Goal: Check status: Check status

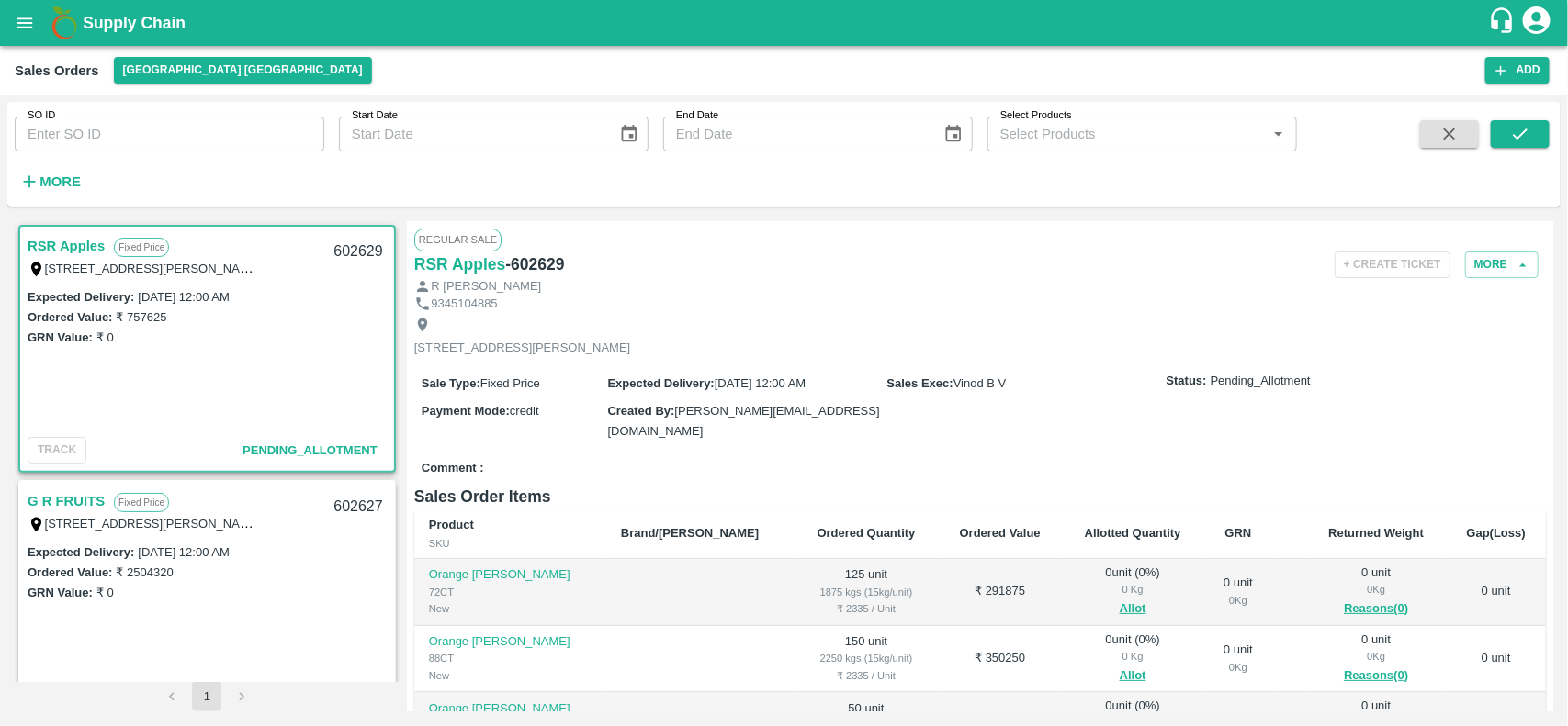
scroll to position [291, 0]
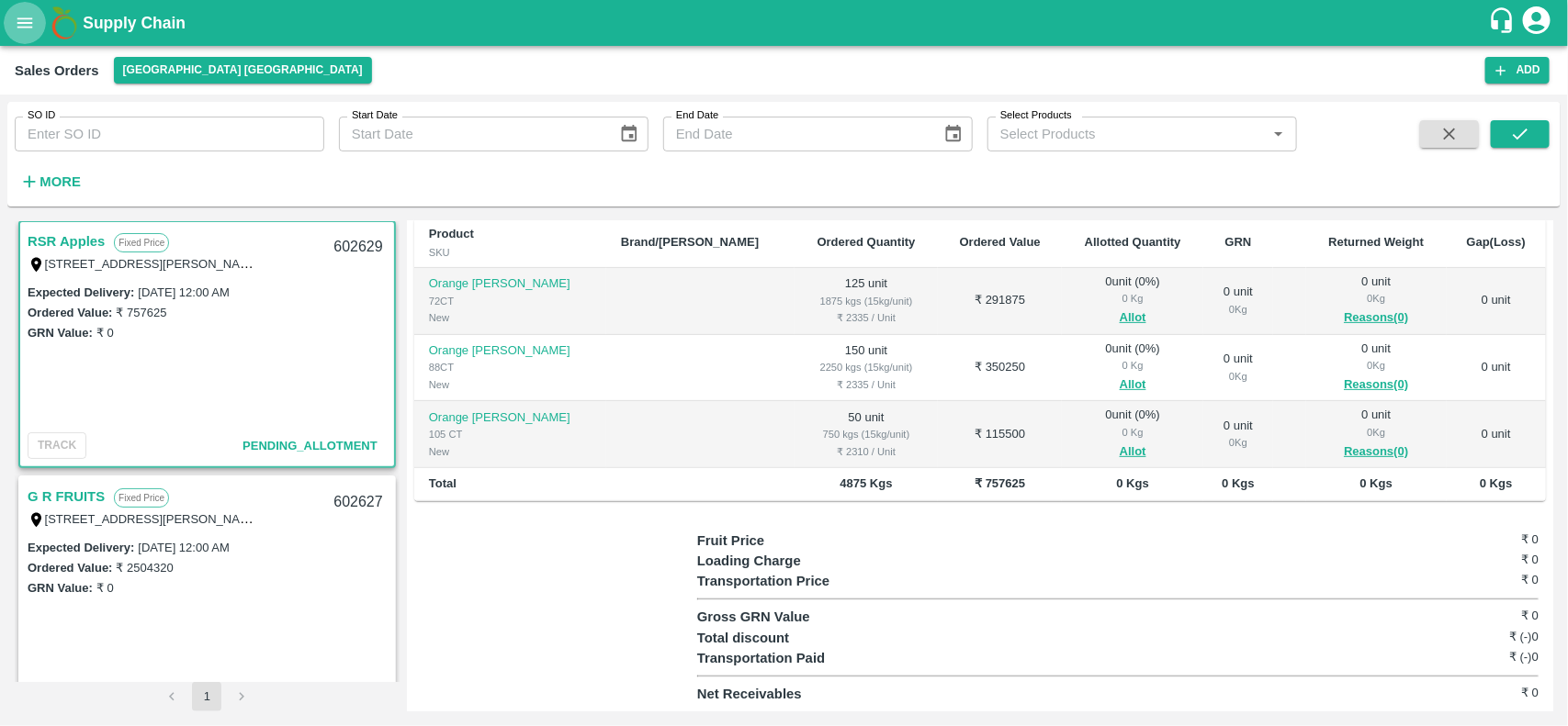
click at [9, 34] on button "open drawer" at bounding box center [25, 23] width 42 height 42
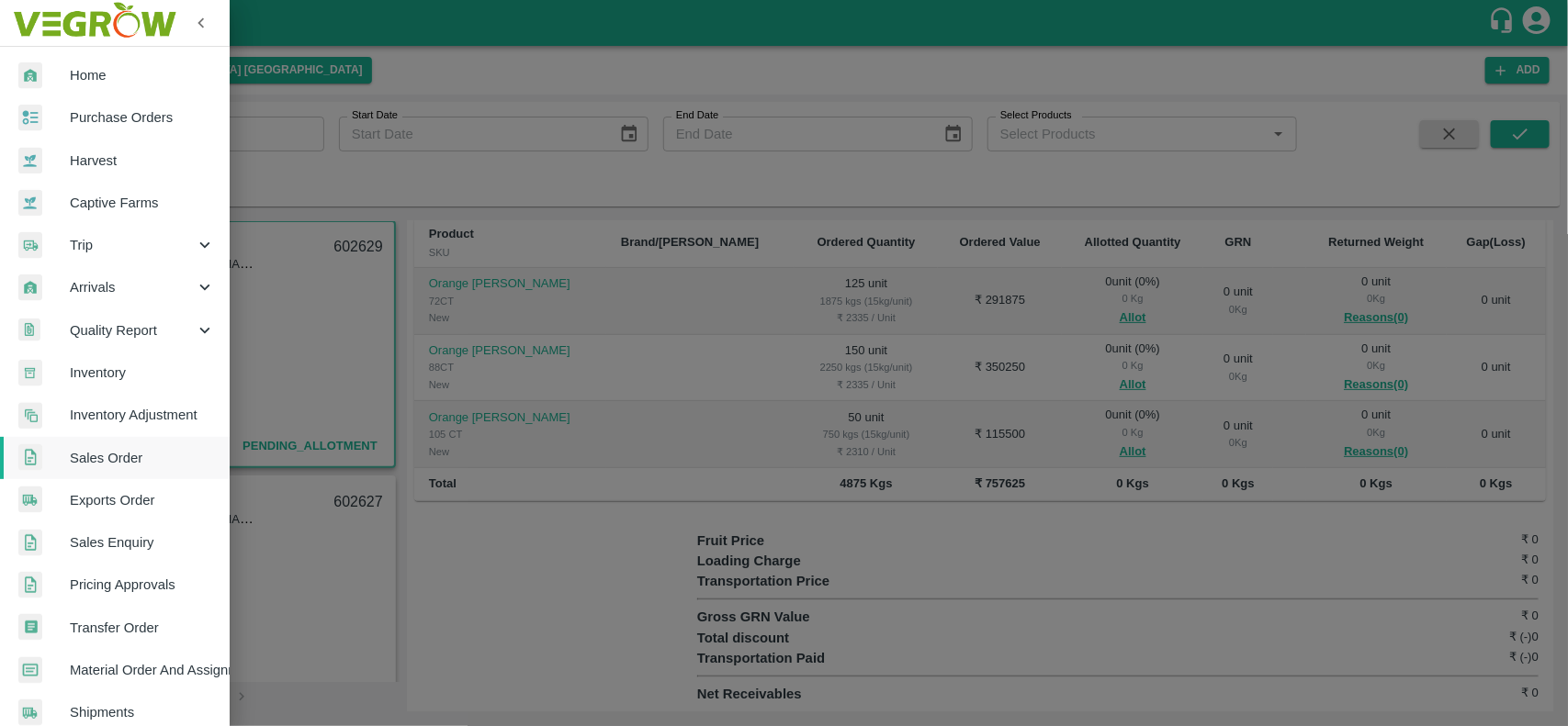
scroll to position [318, 0]
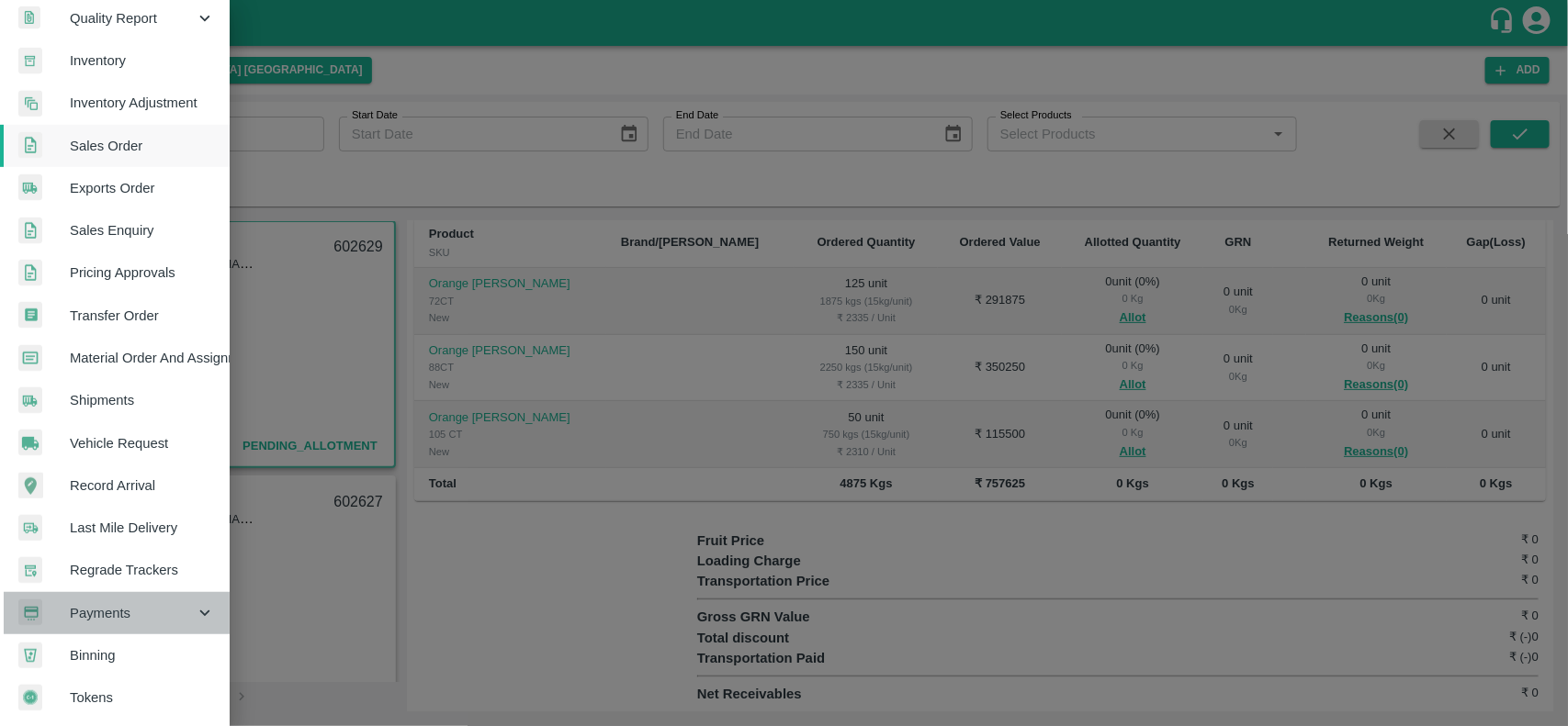
click at [129, 603] on span "Payments" at bounding box center [131, 613] width 125 height 21
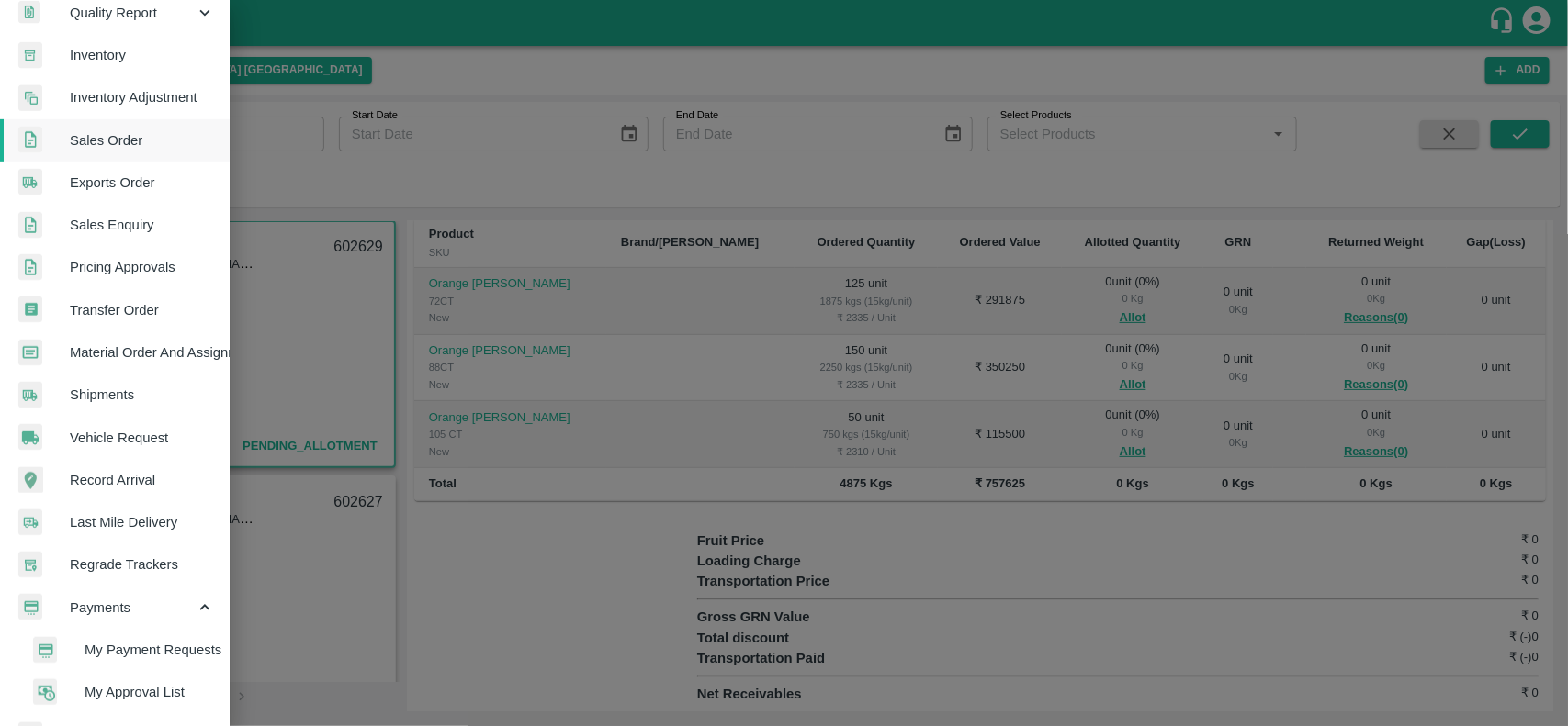
click at [135, 646] on span "My Payment Requests" at bounding box center [149, 649] width 131 height 21
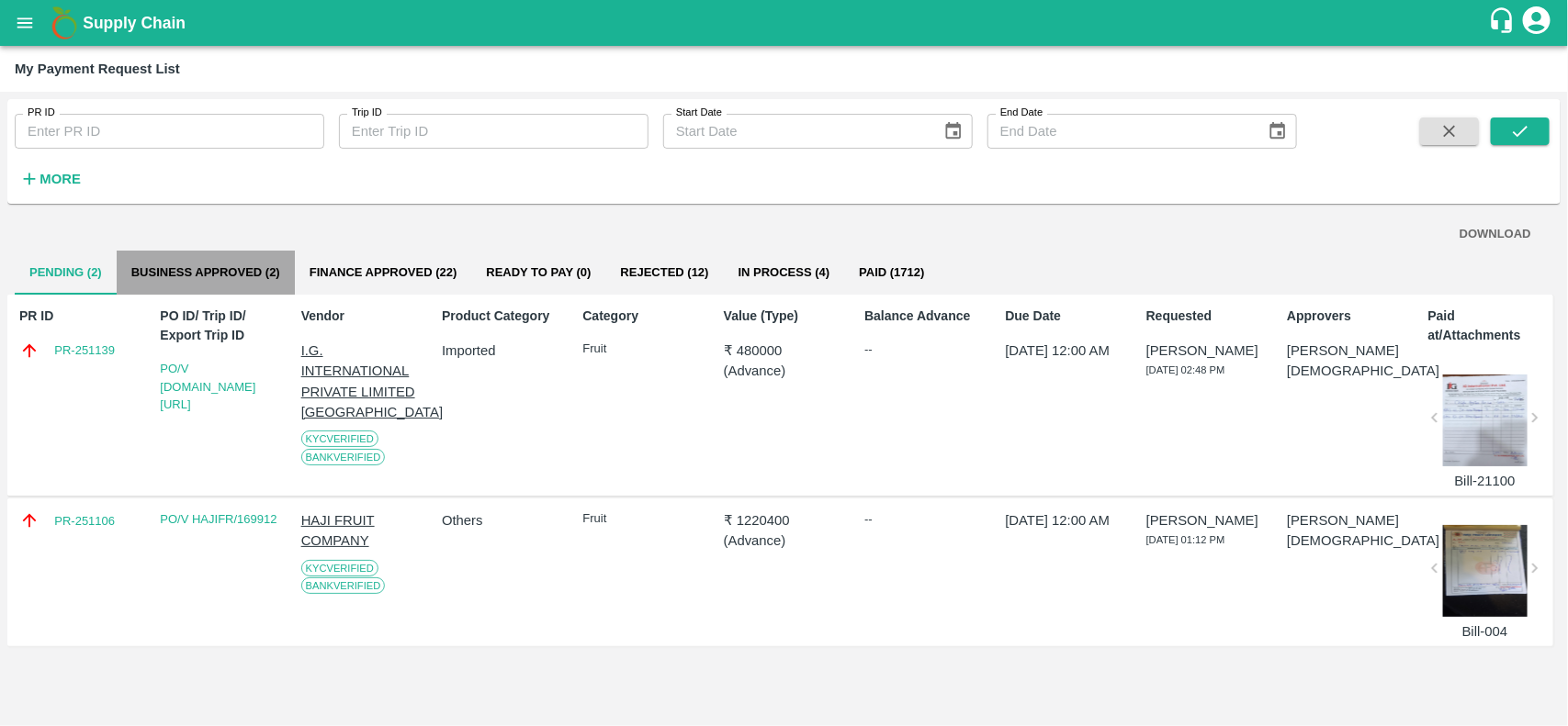
click at [240, 285] on button "Business Approved (2)" at bounding box center [206, 273] width 179 height 44
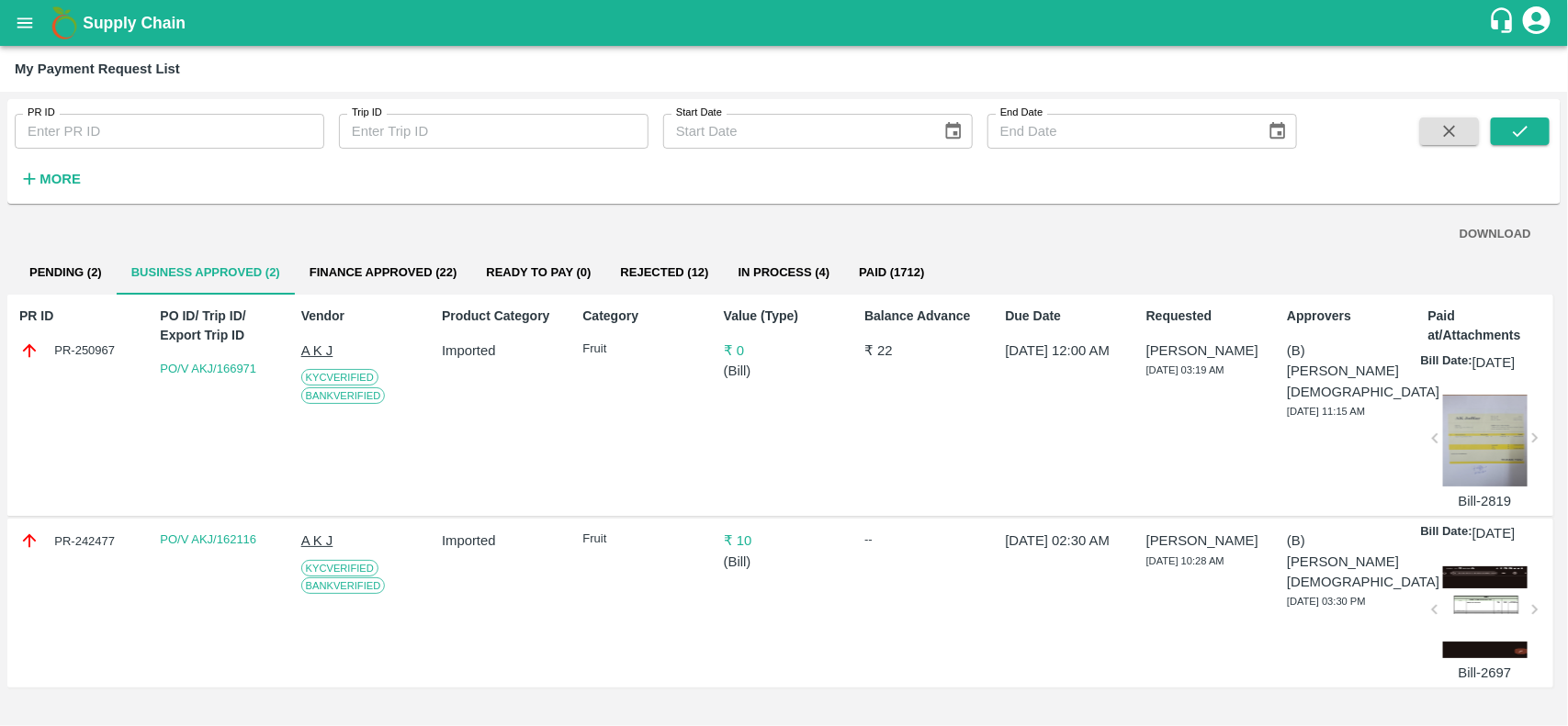
scroll to position [22, 0]
click at [364, 251] on button "Finance Approved (22)" at bounding box center [383, 273] width 178 height 44
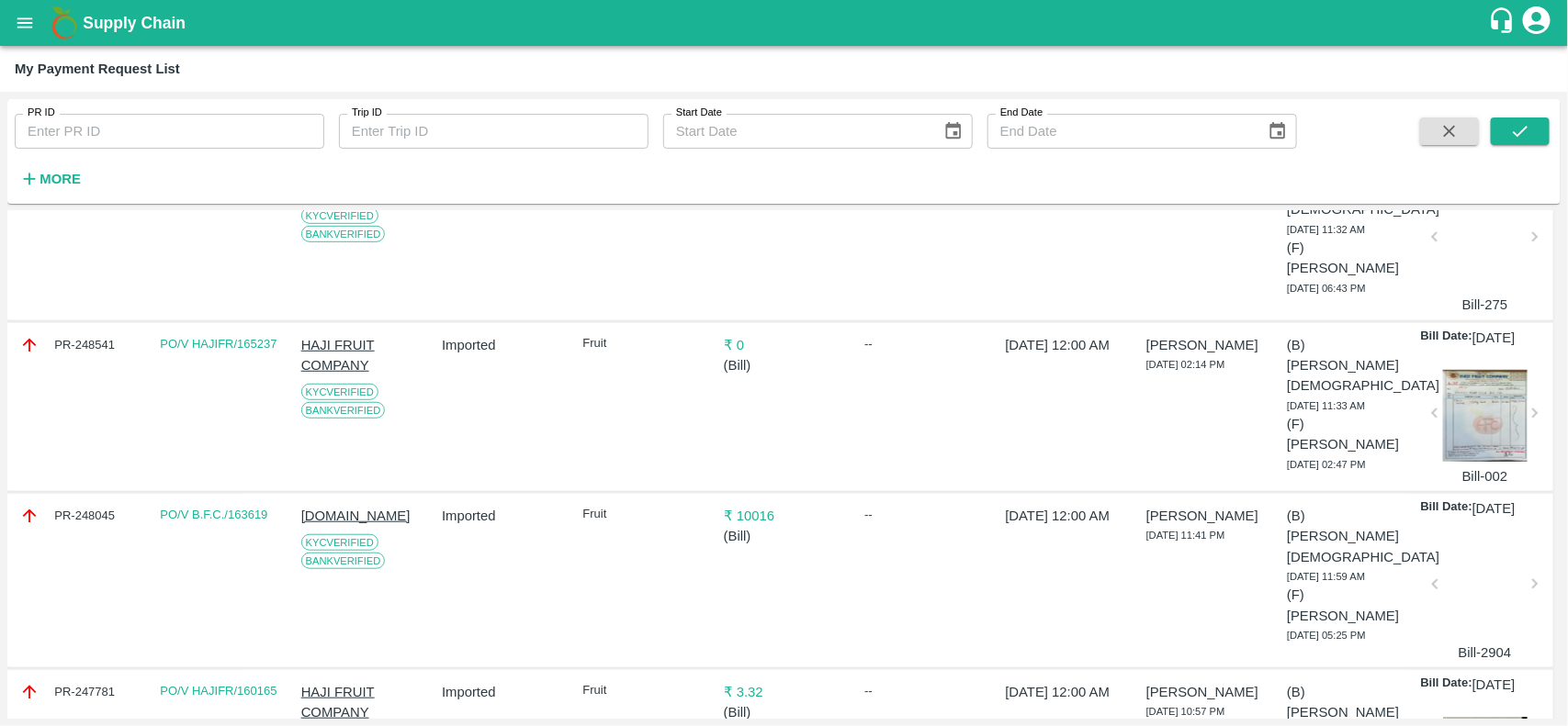
scroll to position [0, 0]
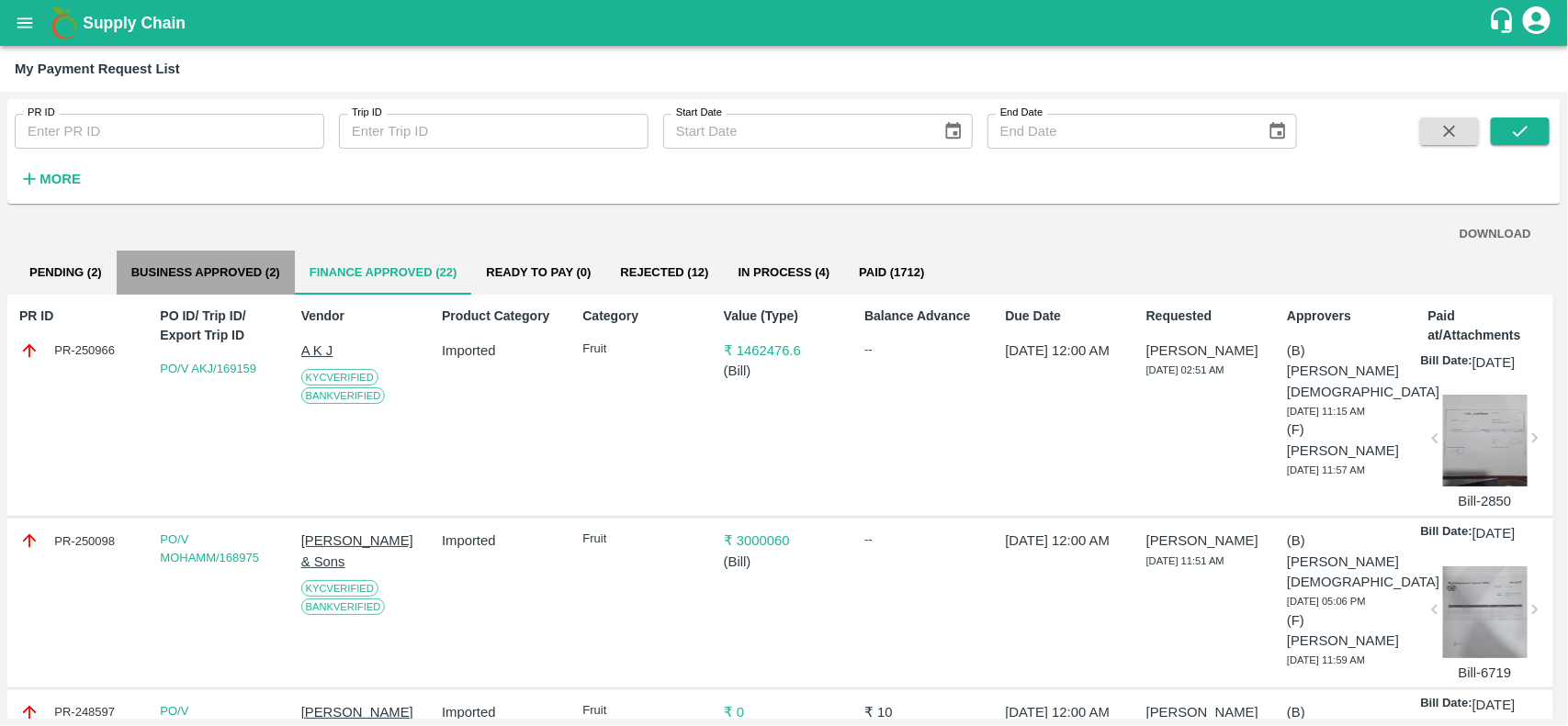
click at [214, 271] on button "Business Approved (2)" at bounding box center [206, 273] width 179 height 44
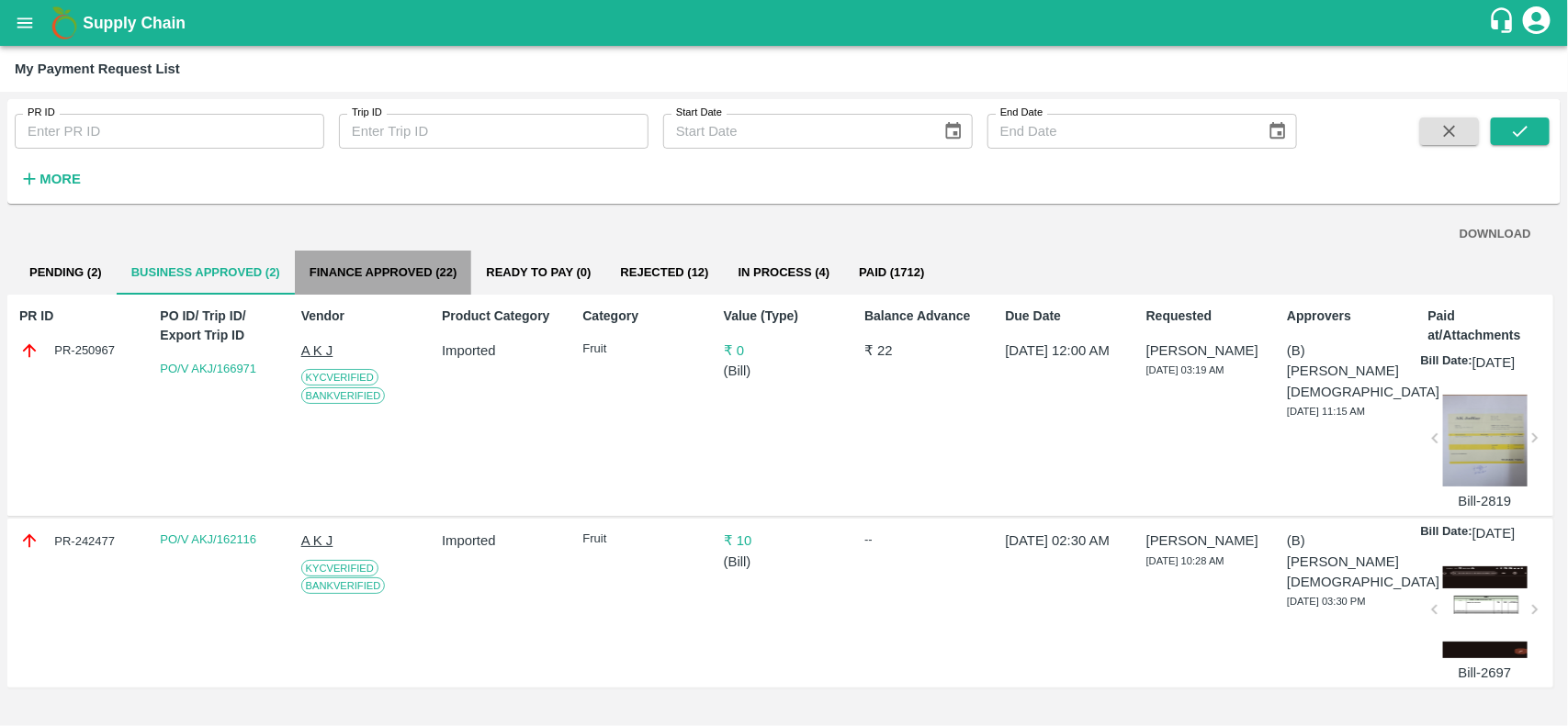
click at [438, 272] on button "Finance Approved (22)" at bounding box center [383, 273] width 178 height 44
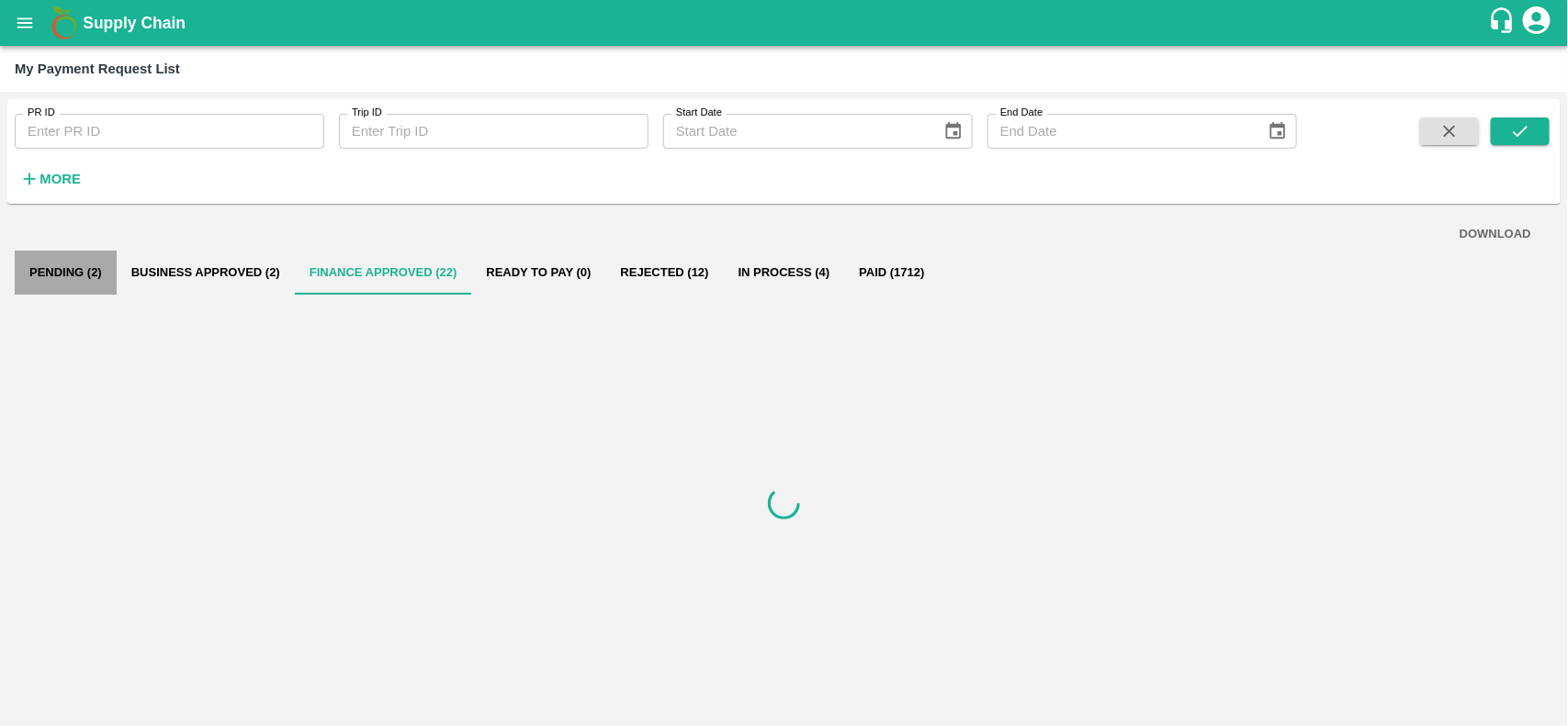
click at [60, 279] on button "Pending (2)" at bounding box center [66, 273] width 102 height 44
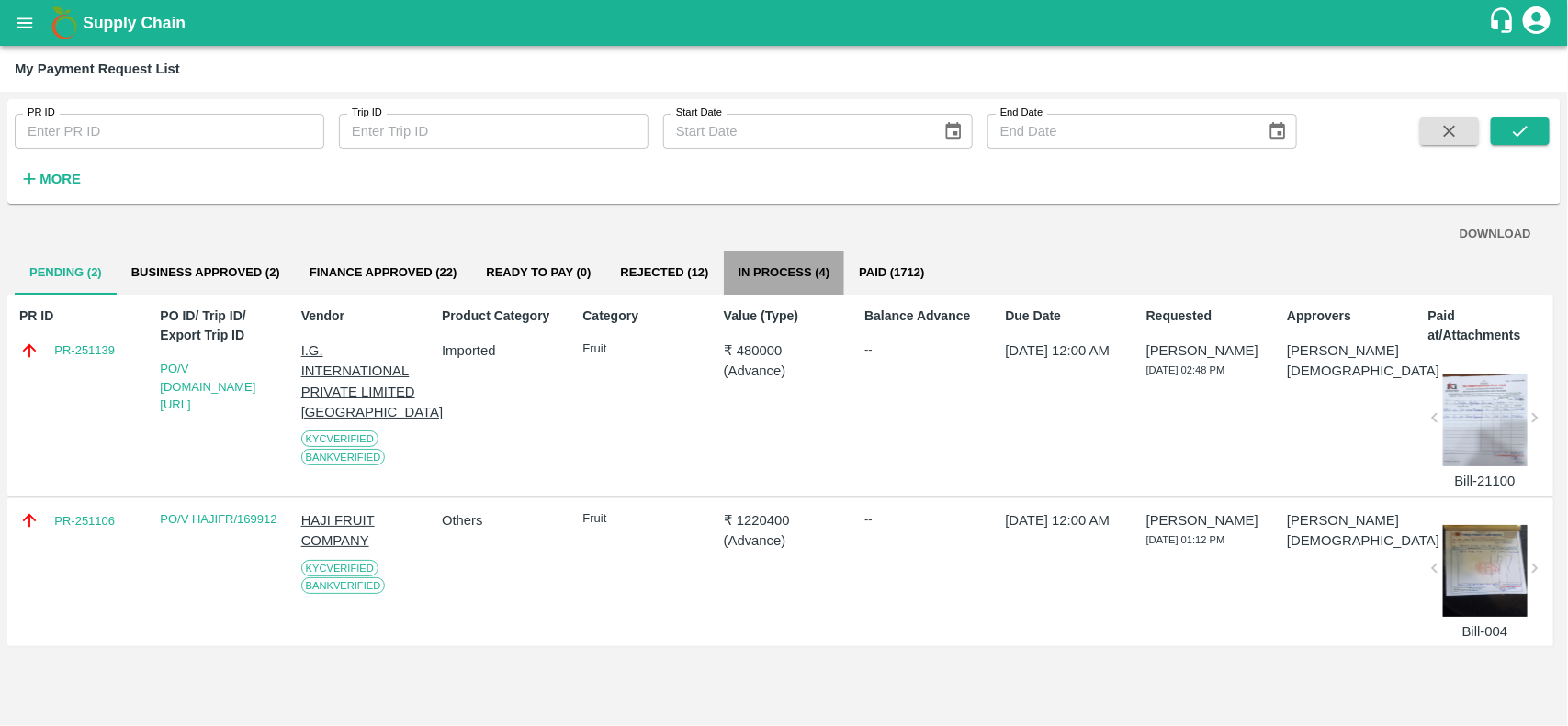
click at [769, 277] on button "In Process (4)" at bounding box center [785, 273] width 122 height 44
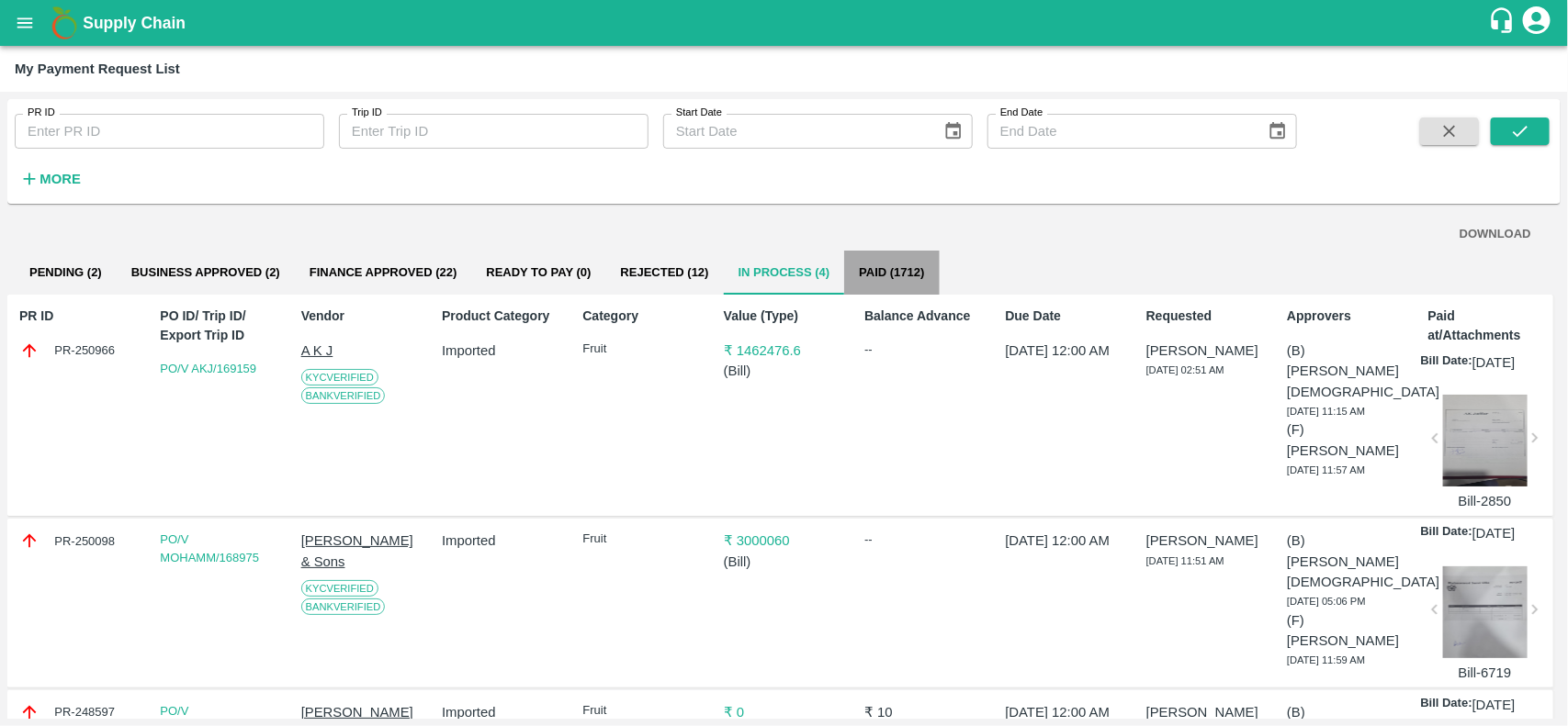
click at [921, 279] on button "Paid (1712)" at bounding box center [891, 273] width 94 height 44
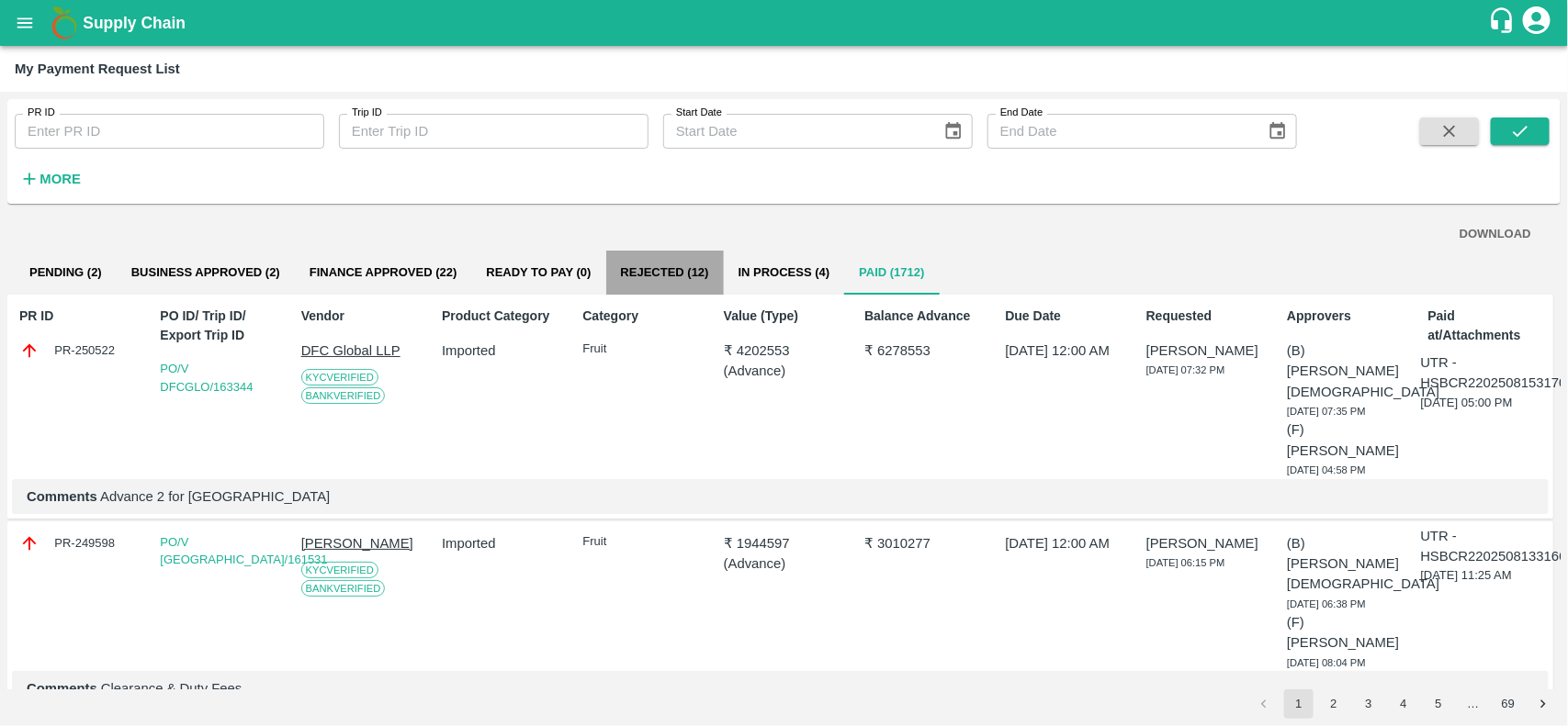
click at [666, 283] on button "Rejected (12)" at bounding box center [665, 273] width 118 height 44
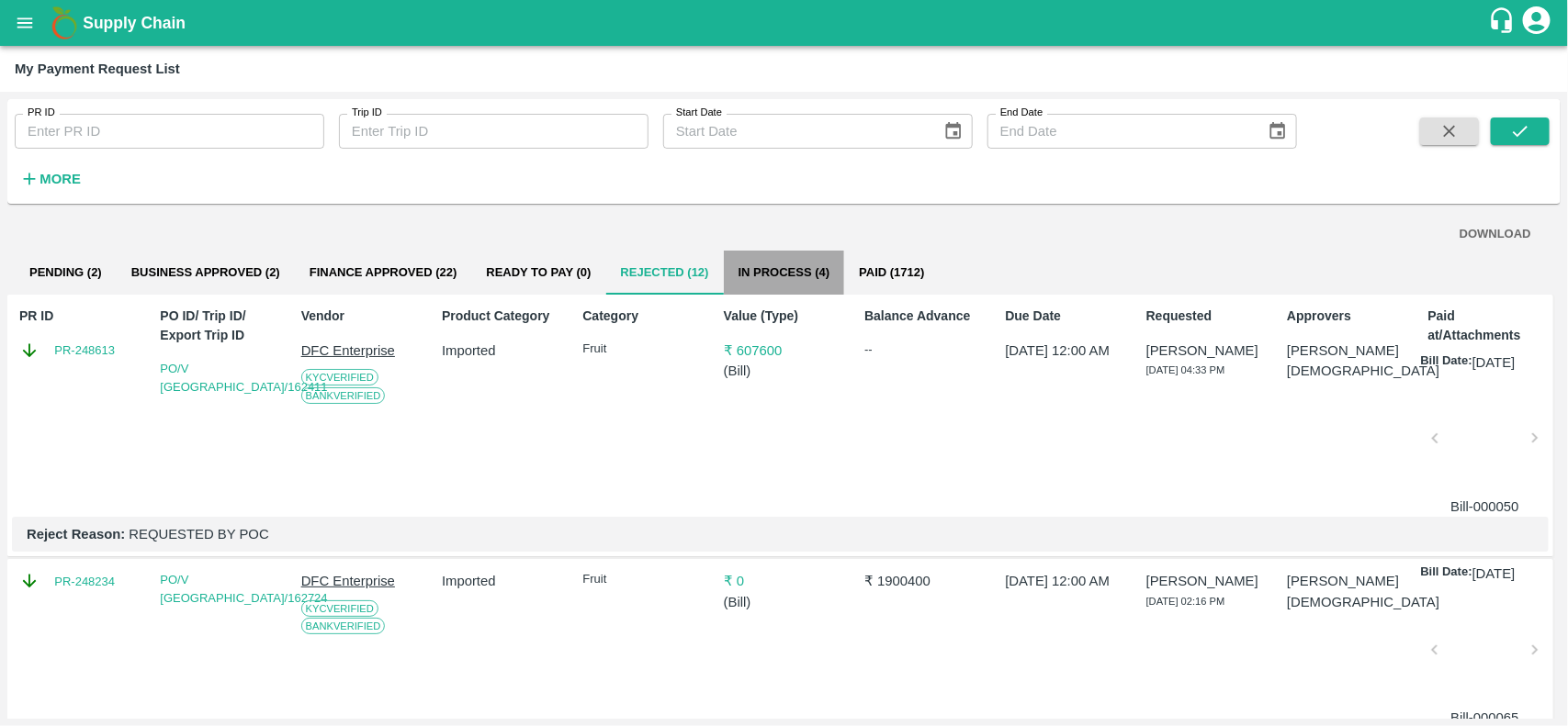
click at [786, 269] on button "In Process (4)" at bounding box center [785, 273] width 122 height 44
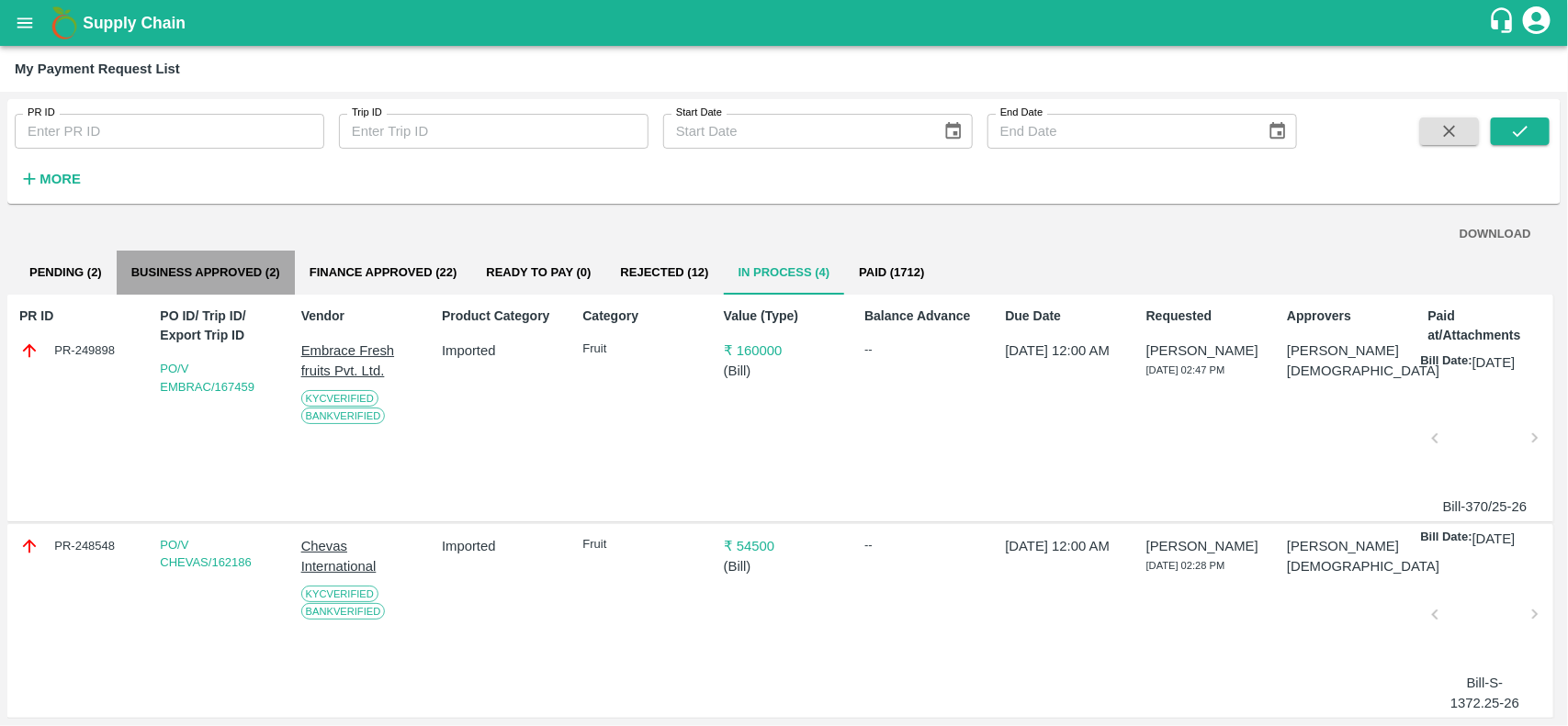
click at [219, 273] on button "Business Approved (2)" at bounding box center [206, 273] width 179 height 44
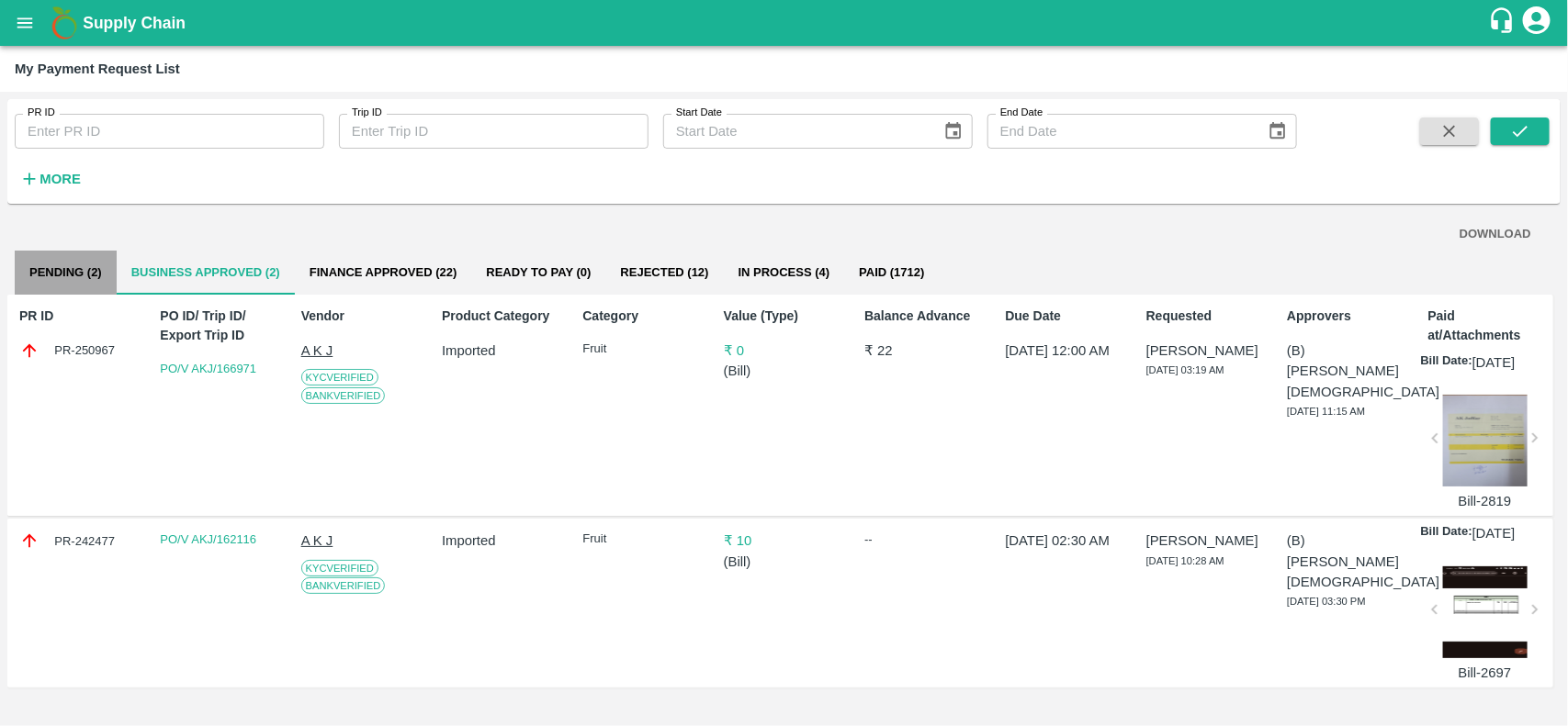
click at [82, 272] on button "Pending (2)" at bounding box center [66, 273] width 102 height 44
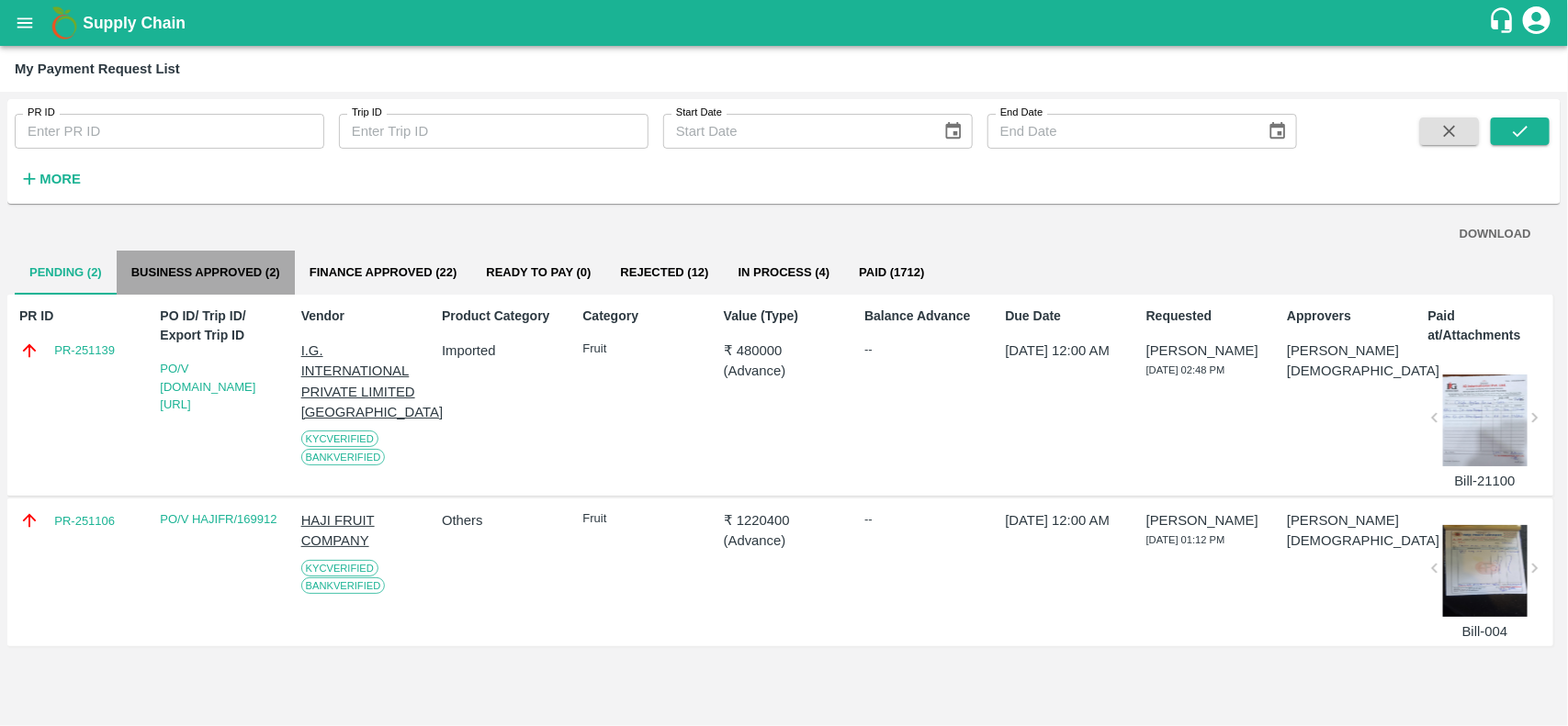
click at [233, 271] on button "Business Approved (2)" at bounding box center [206, 273] width 179 height 44
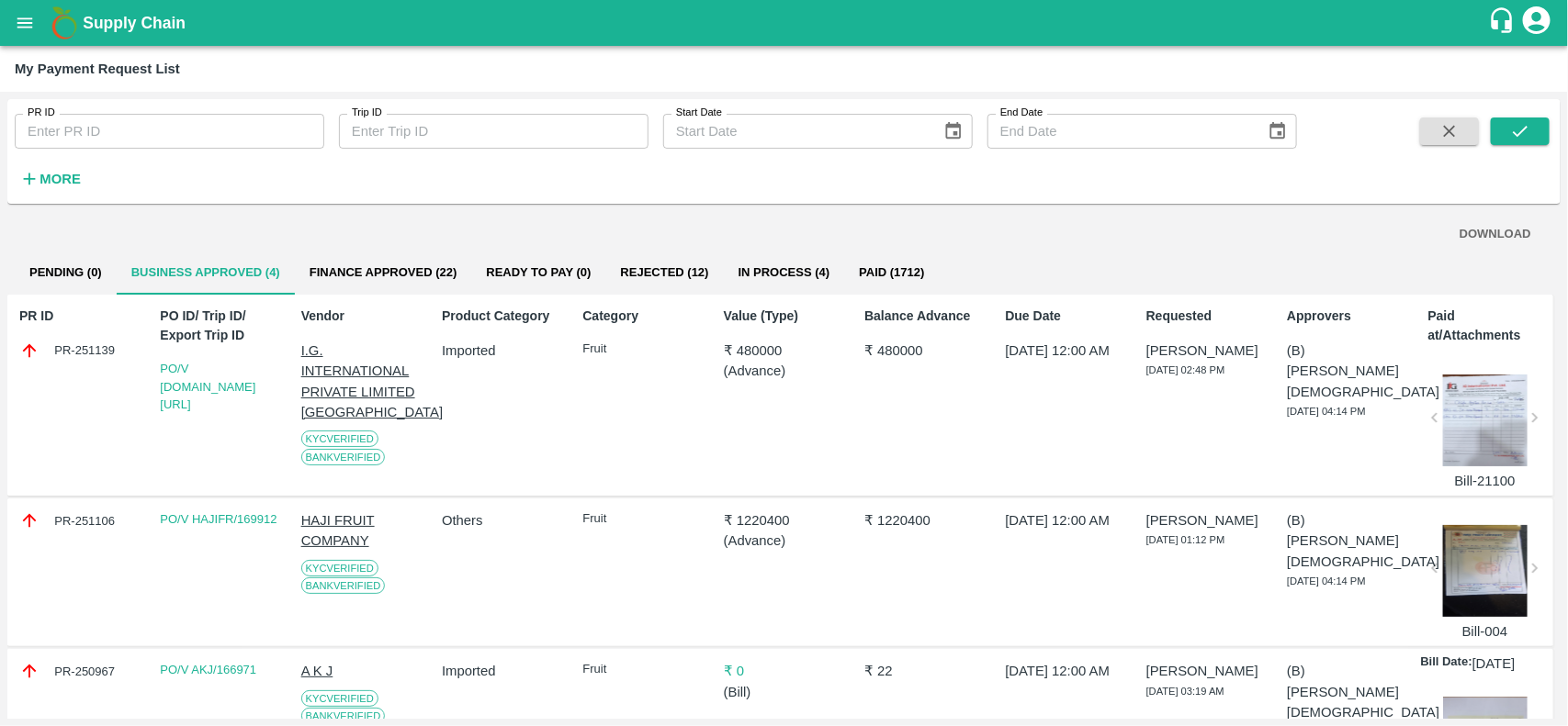
click at [79, 291] on button "Pending (0)" at bounding box center [66, 273] width 102 height 44
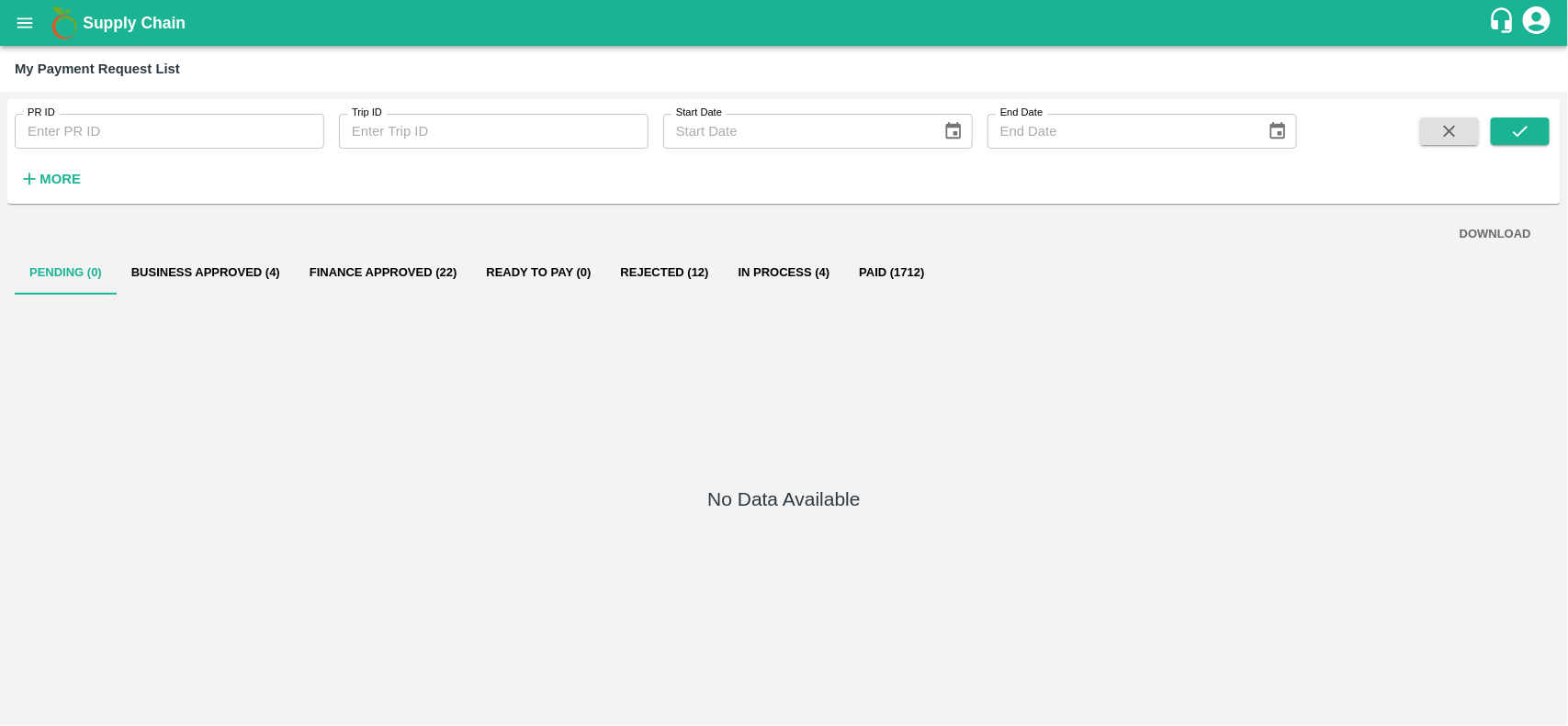
click at [214, 283] on button "Business Approved (4)" at bounding box center [206, 273] width 179 height 44
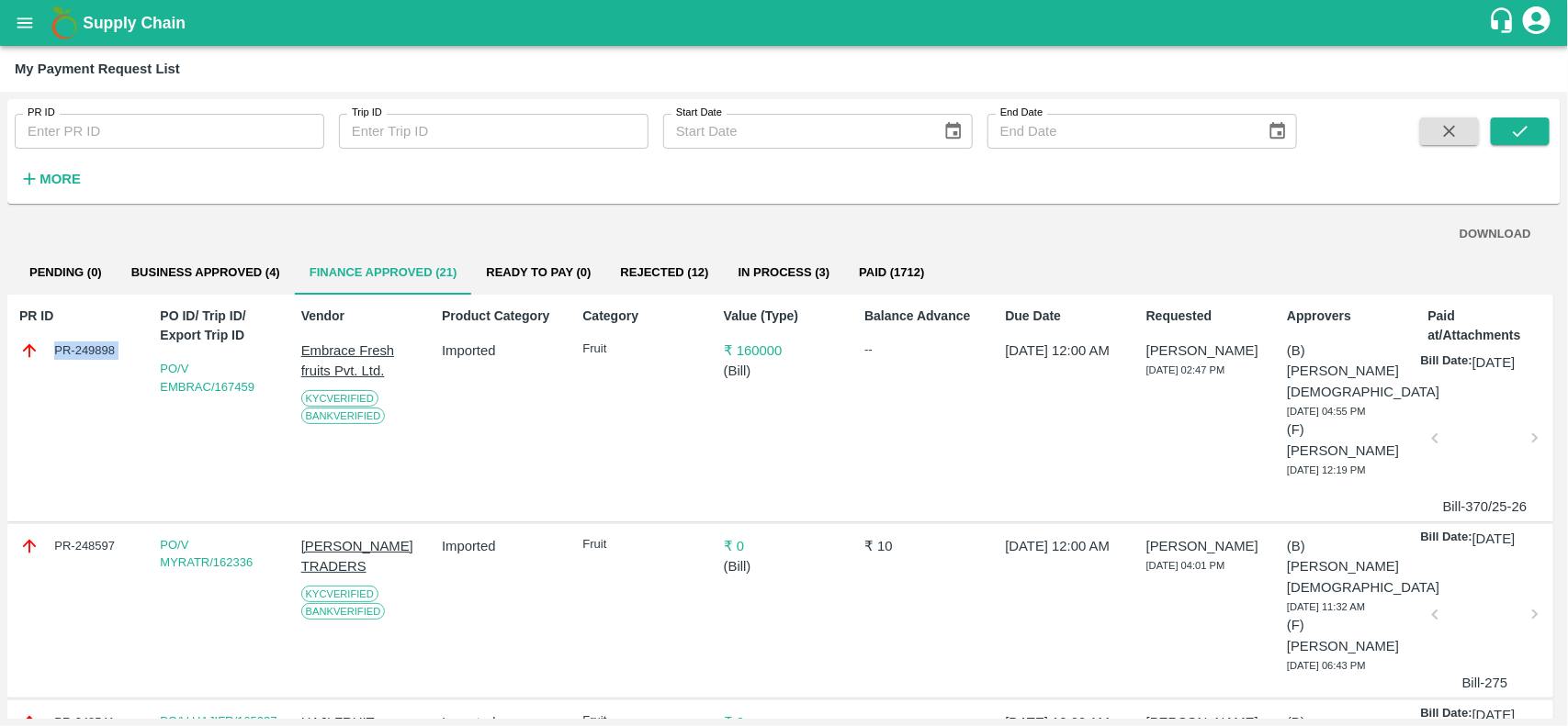
scroll to position [0, 3]
click at [190, 283] on button "Business Approved (4)" at bounding box center [203, 273] width 179 height 44
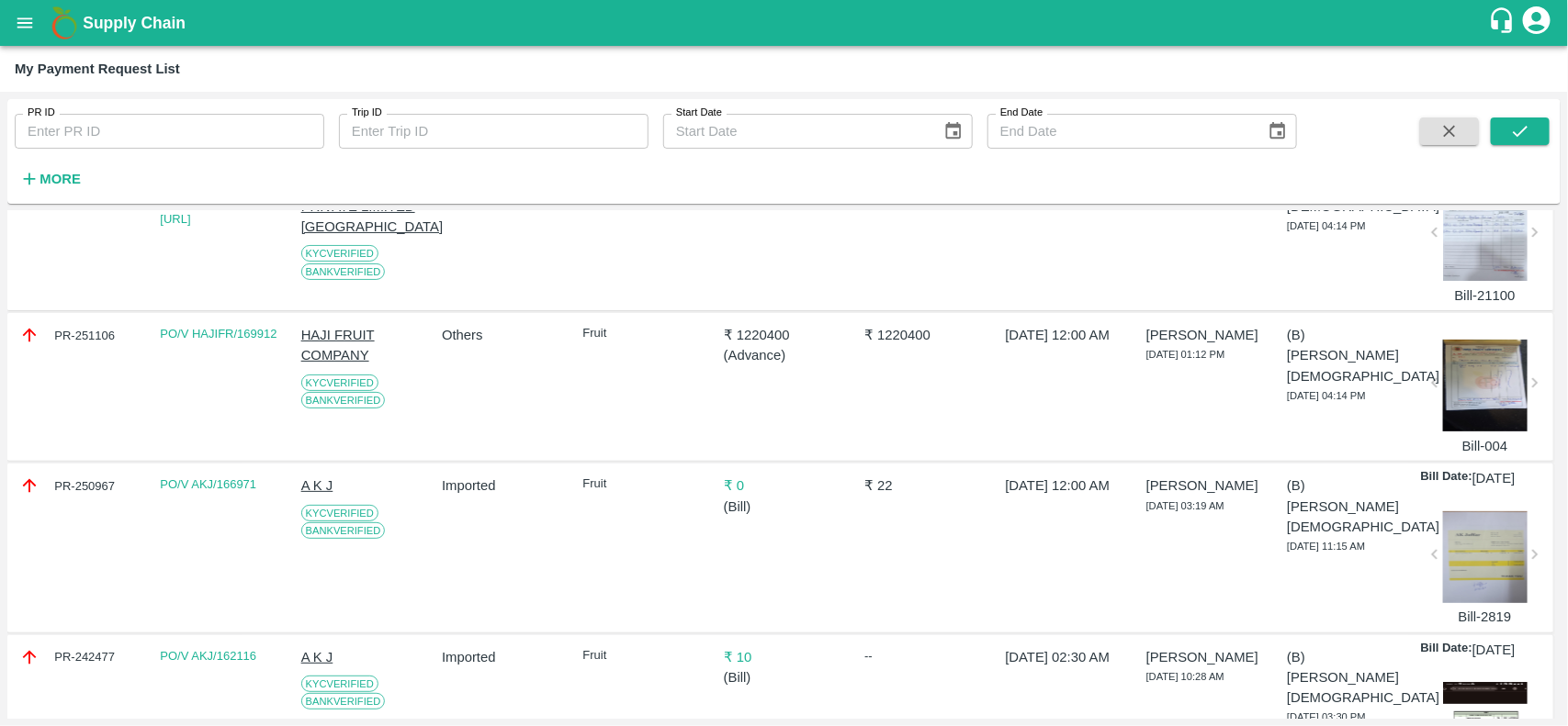
scroll to position [0, 0]
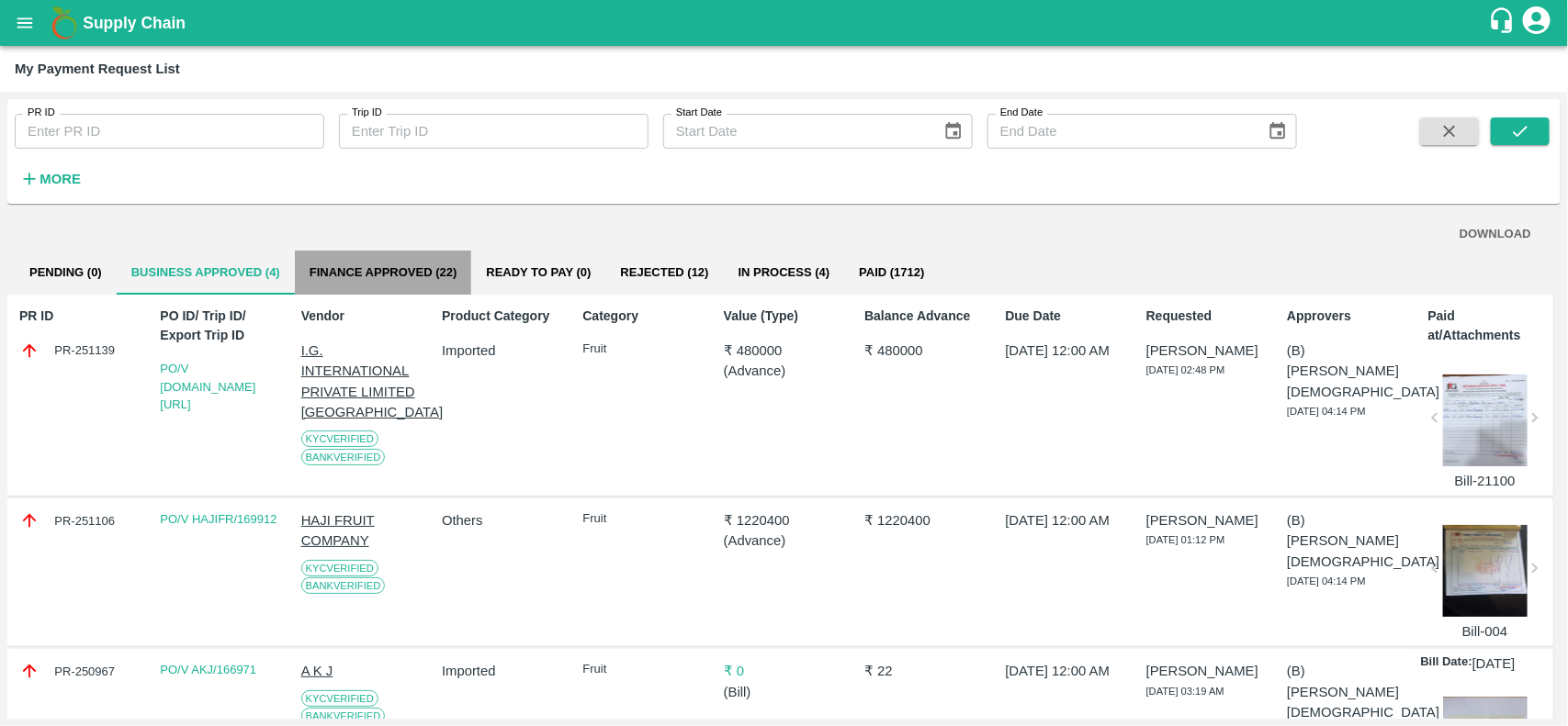
click at [369, 254] on button "Finance Approved (22)" at bounding box center [383, 273] width 178 height 44
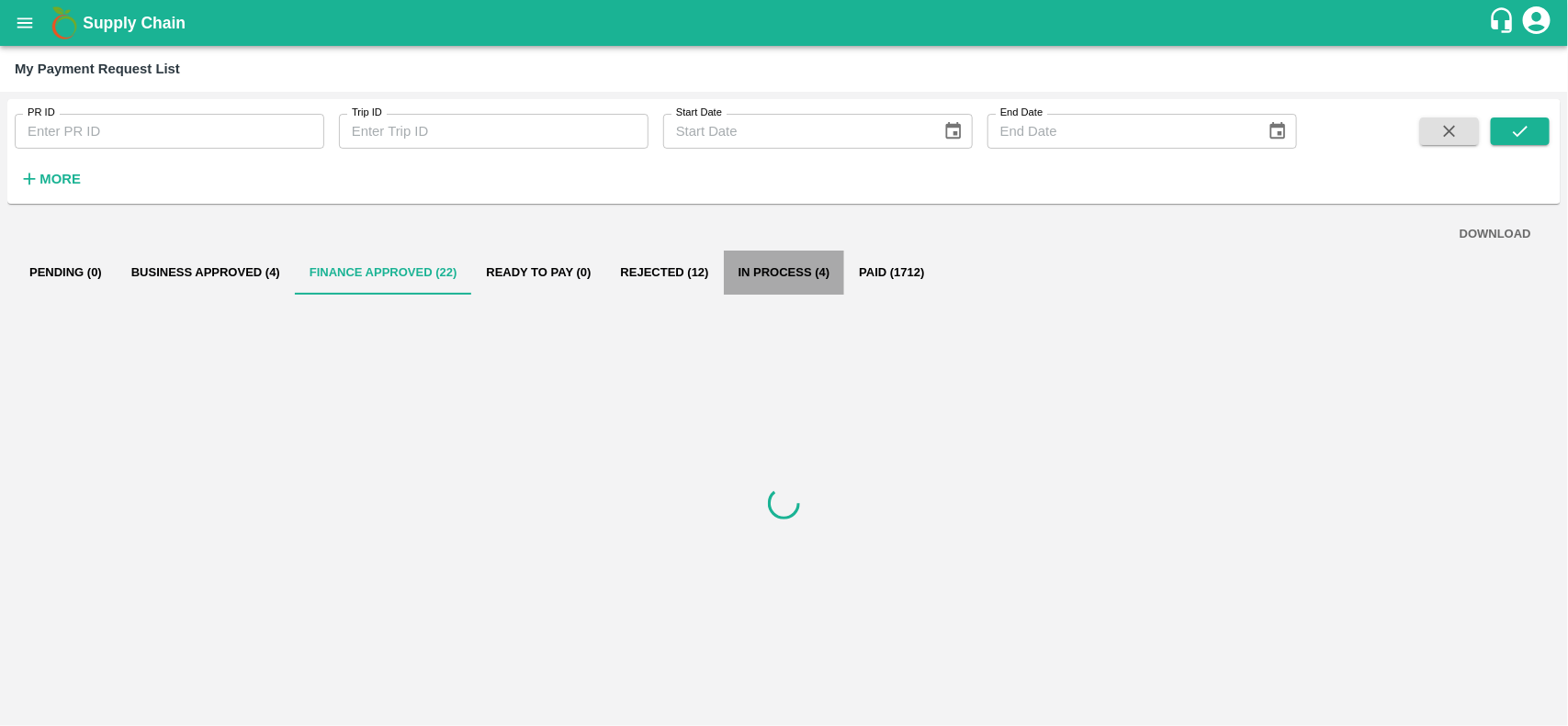
click at [768, 280] on button "In Process (4)" at bounding box center [785, 273] width 122 height 44
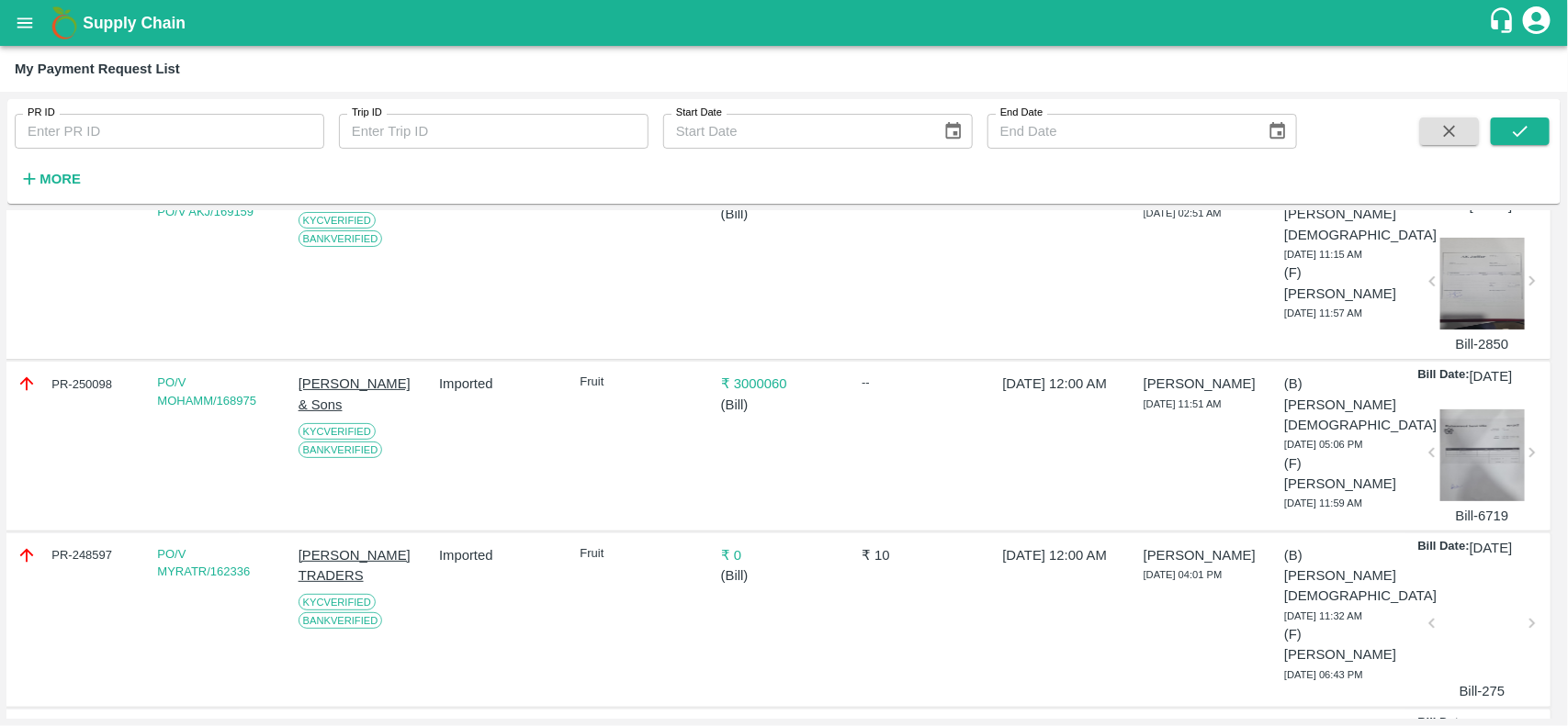
scroll to position [65, 0]
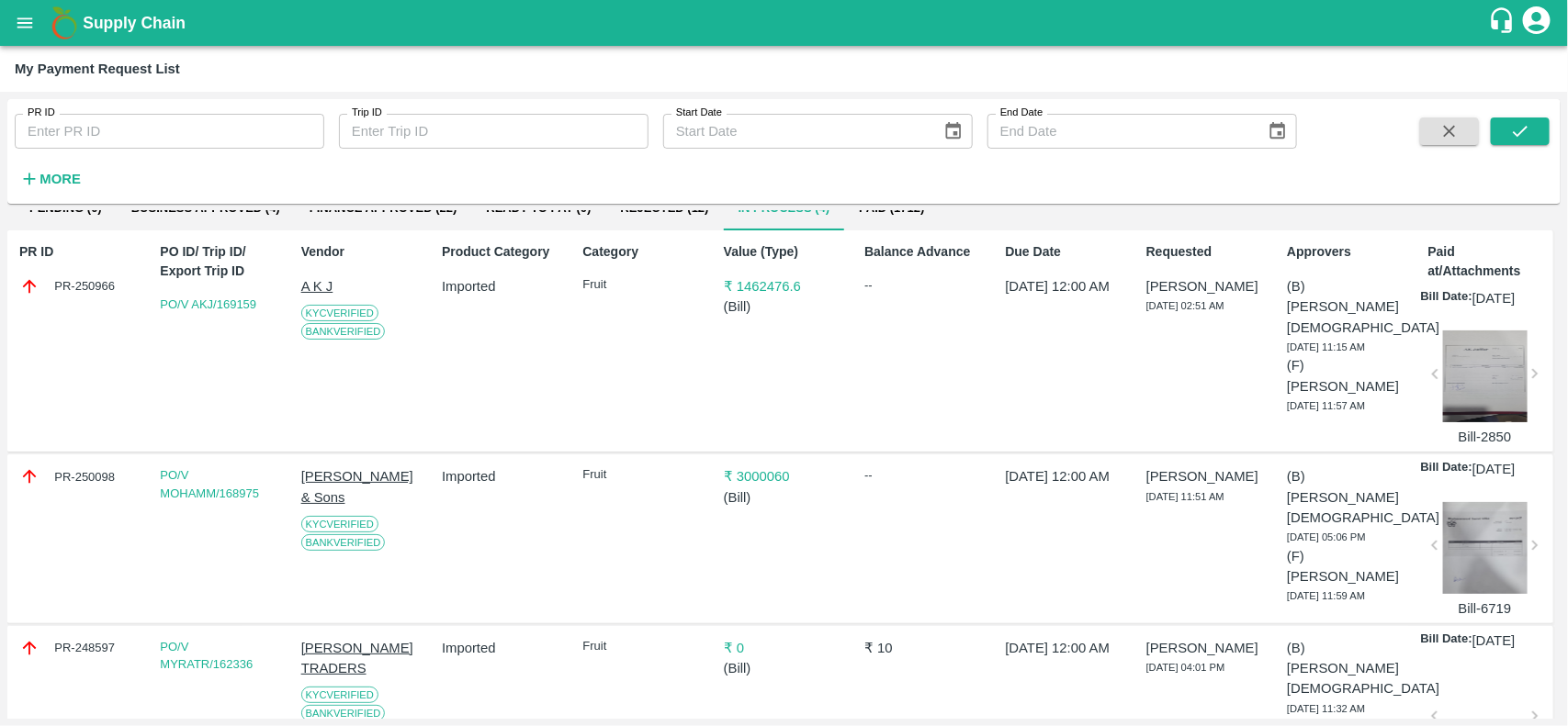
click at [90, 487] on div "PR-250098" at bounding box center [79, 476] width 121 height 21
click at [101, 487] on div "PR-250098" at bounding box center [79, 476] width 121 height 21
copy div "250098"
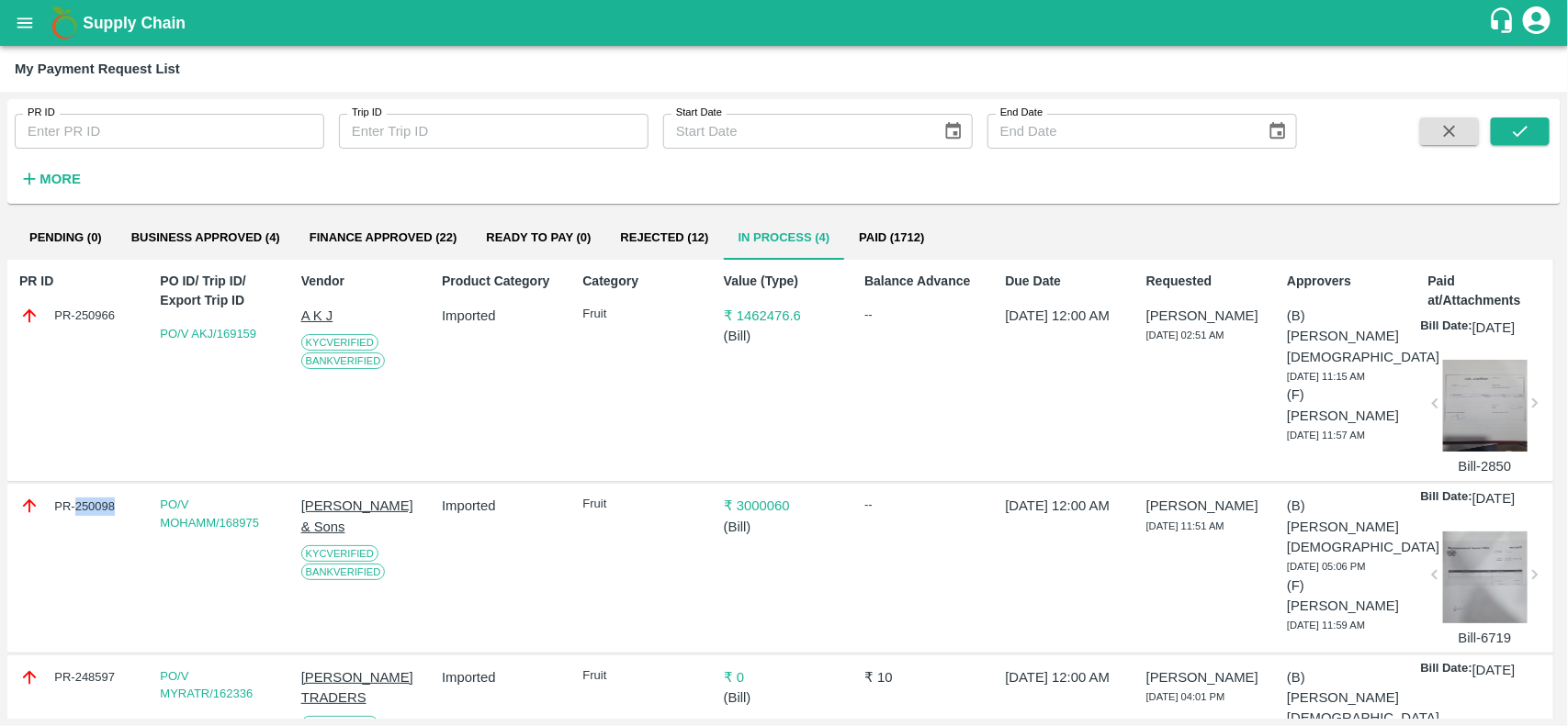
scroll to position [34, 0]
